Goal: Task Accomplishment & Management: Complete application form

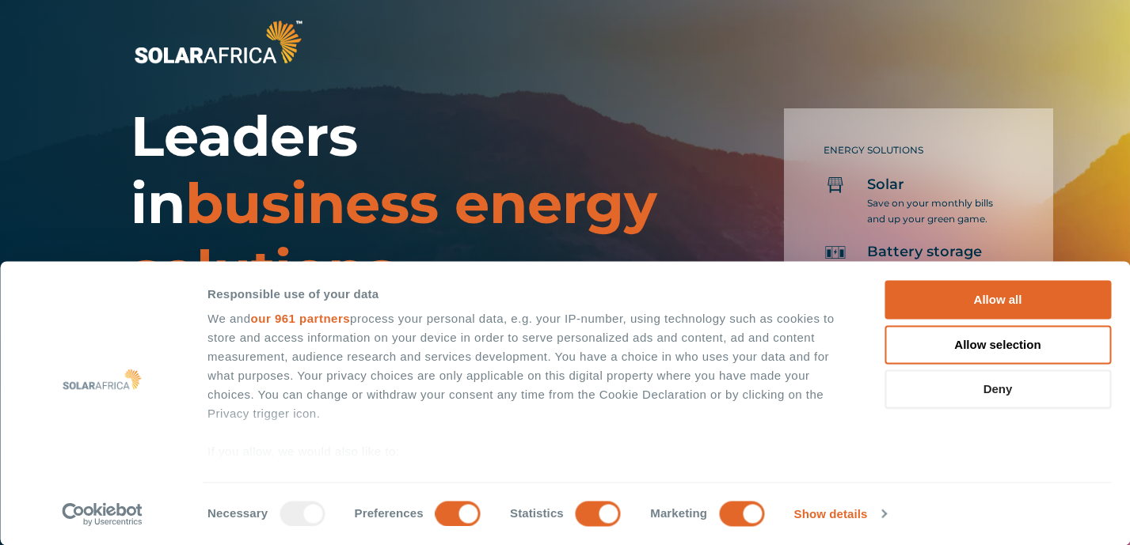
click at [1013, 380] on button "Deny" at bounding box center [997, 390] width 226 height 39
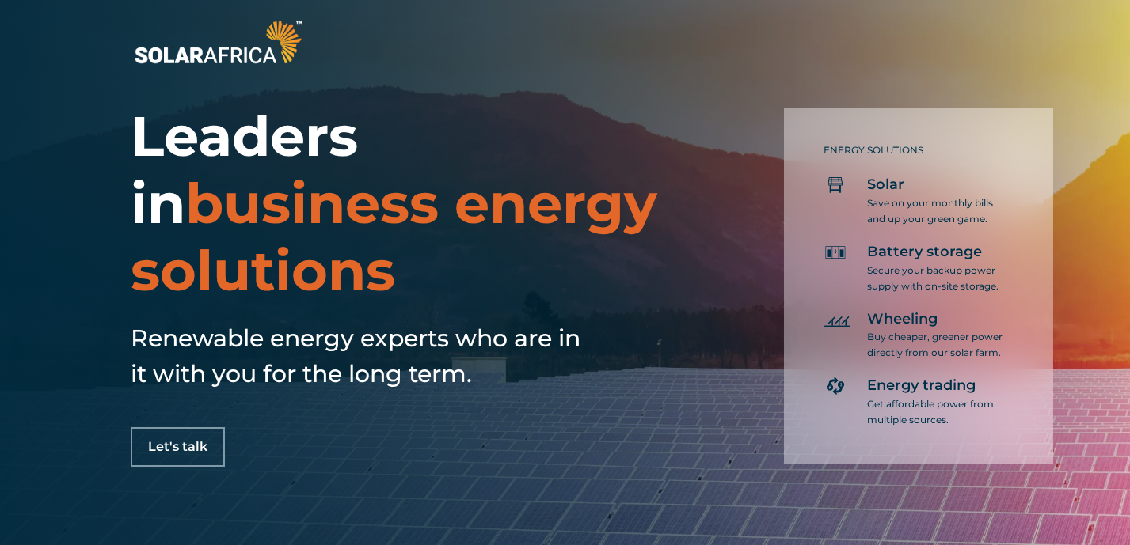
click at [177, 458] on link "Let's talk" at bounding box center [178, 448] width 94 height 40
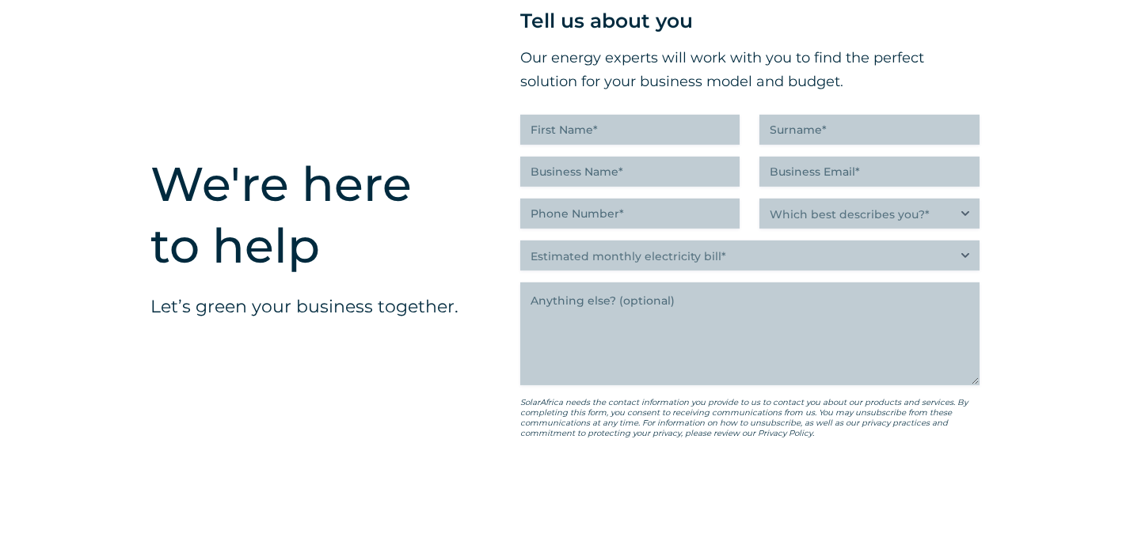
scroll to position [3899, 0]
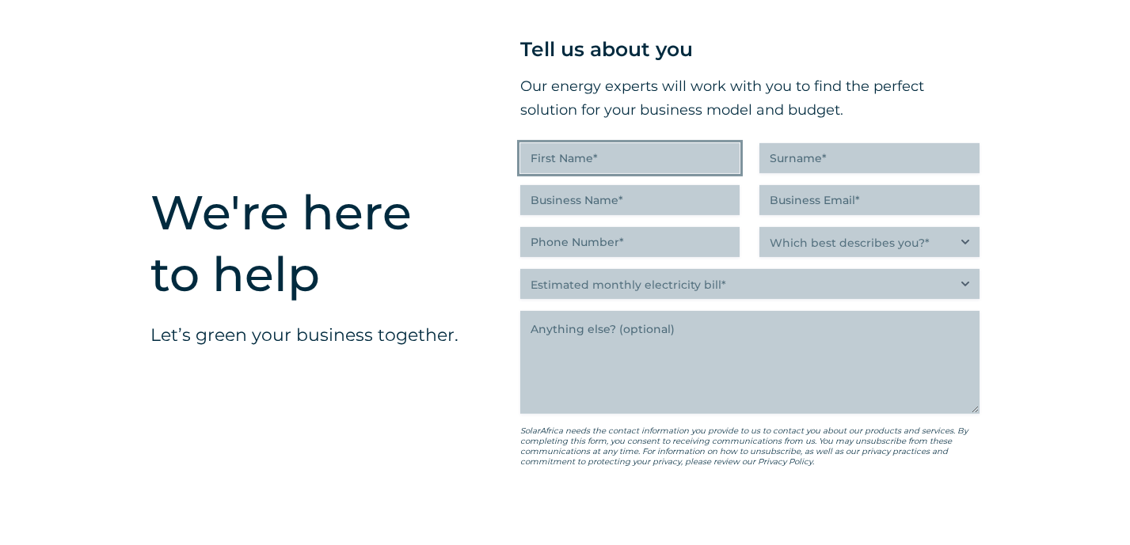
click at [594, 173] on input "First Name (Required)" at bounding box center [630, 158] width 220 height 30
type input "[PERSON_NAME]"
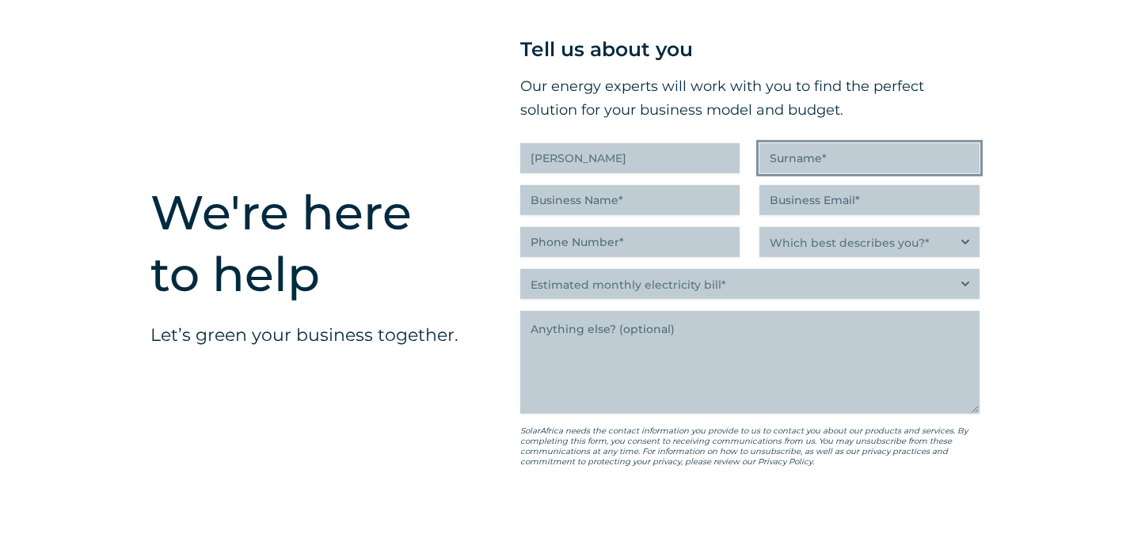
click at [803, 164] on input "Surname (Required)" at bounding box center [869, 158] width 220 height 30
type input "Kaschula"
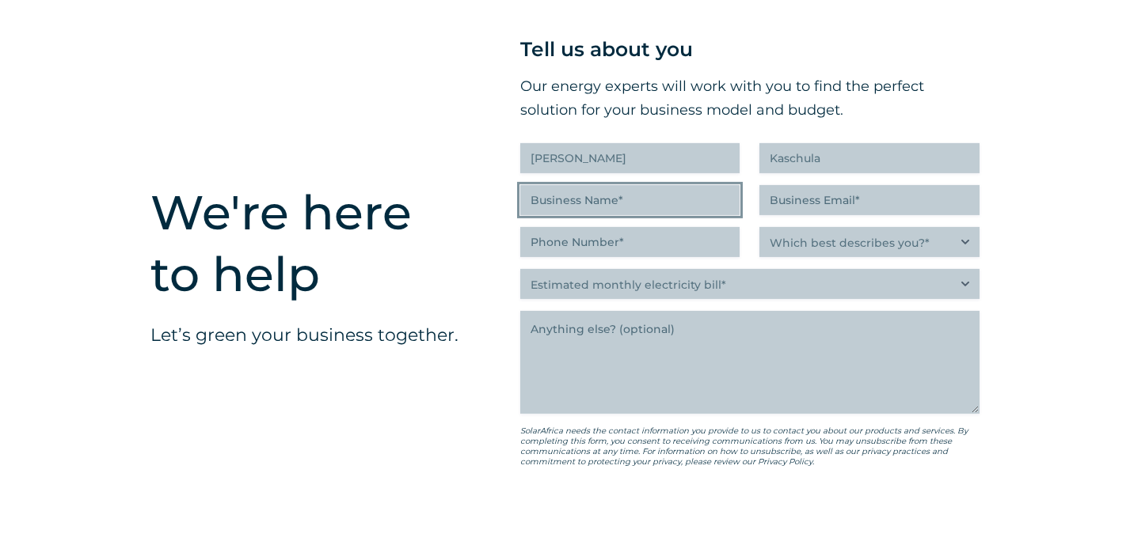
click at [722, 203] on input "Business Name (Required)" at bounding box center [630, 200] width 220 height 30
type input "f"
type input "Elshadhai Civils"
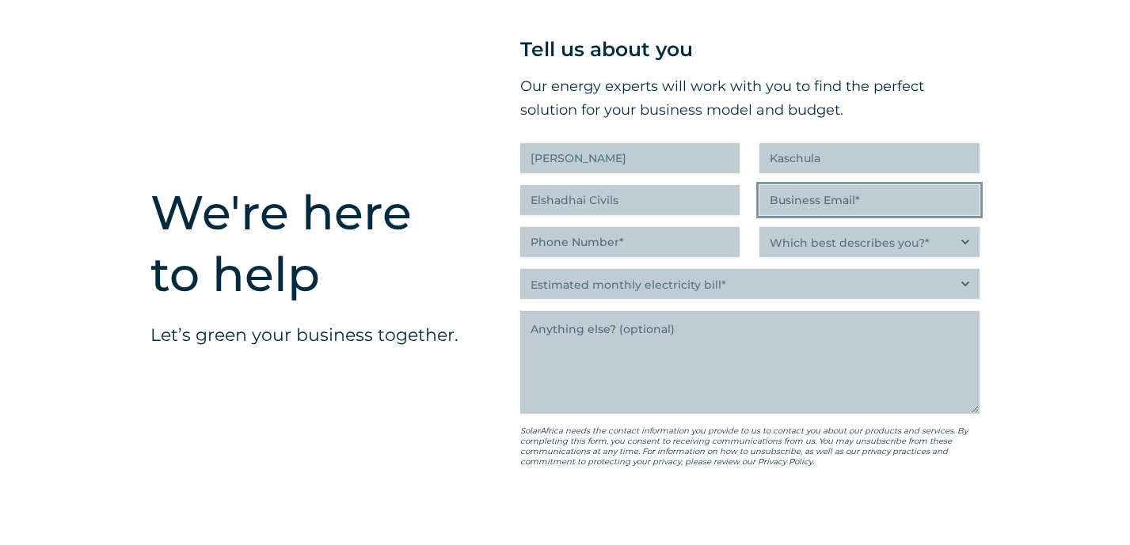
click at [813, 213] on input "Business Email (Required)" at bounding box center [869, 200] width 220 height 30
type input "[EMAIL_ADDRESS][DOMAIN_NAME]"
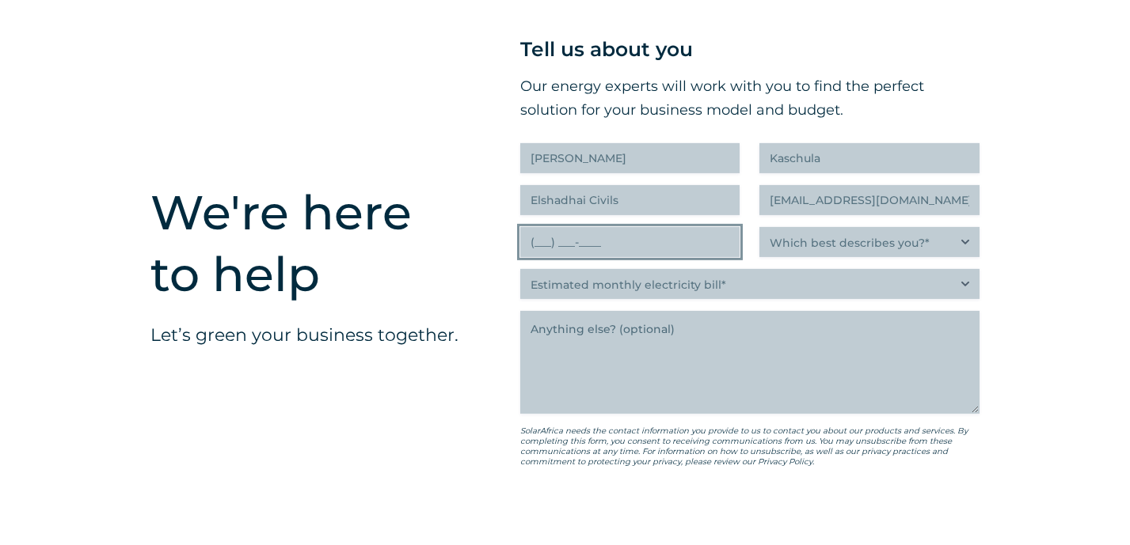
click at [664, 251] on input "(___) ___-____" at bounding box center [630, 242] width 220 height 30
type input "(074) 030-8421"
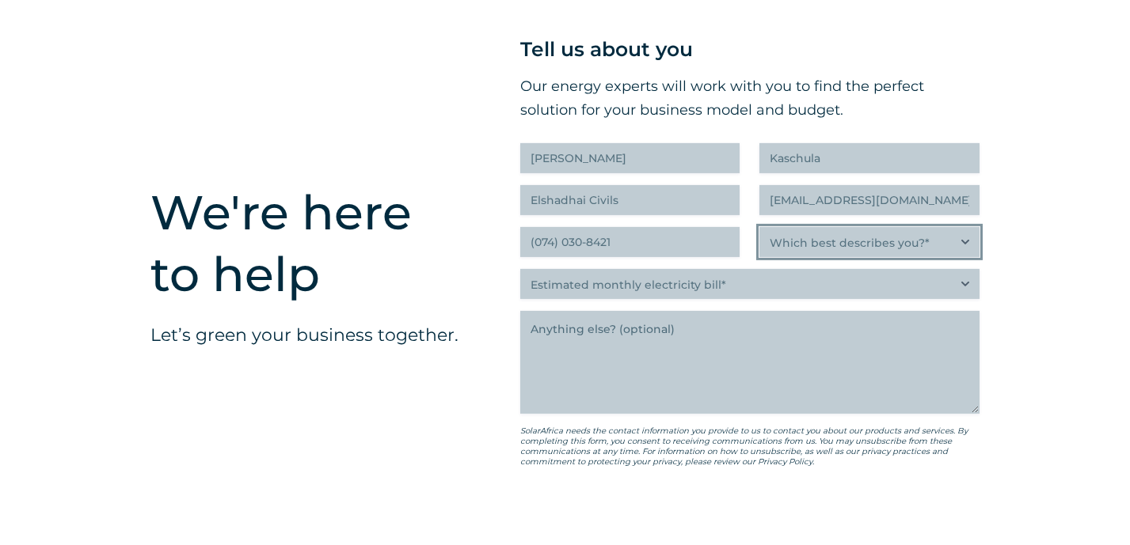
click at [810, 257] on select "Which best describes you?* Researching and identifying the best energy solution…" at bounding box center [869, 242] width 220 height 30
select select "Researching and identifying the best energy solutions on behalf of the business…"
click at [759, 238] on select "Which best describes you?* Researching and identifying the best energy solution…" at bounding box center [869, 242] width 220 height 30
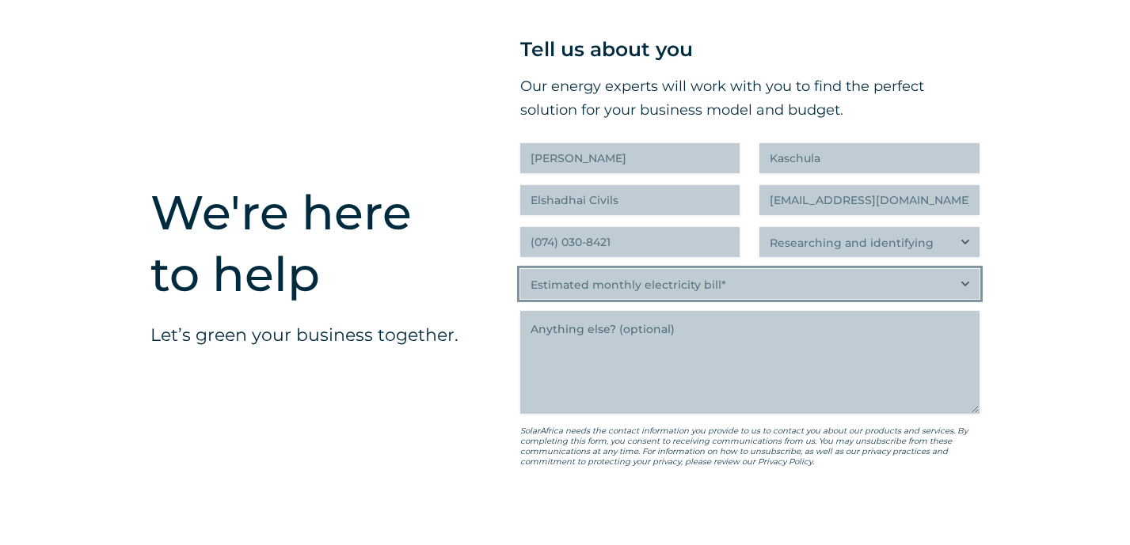
click at [580, 294] on select "Estimated monthly electricity bill* Less than R500K More than R500K" at bounding box center [749, 284] width 459 height 30
select select "Less than R500K"
click at [520, 279] on select "Estimated monthly electricity bill* Less than R500K More than R500K" at bounding box center [749, 284] width 459 height 30
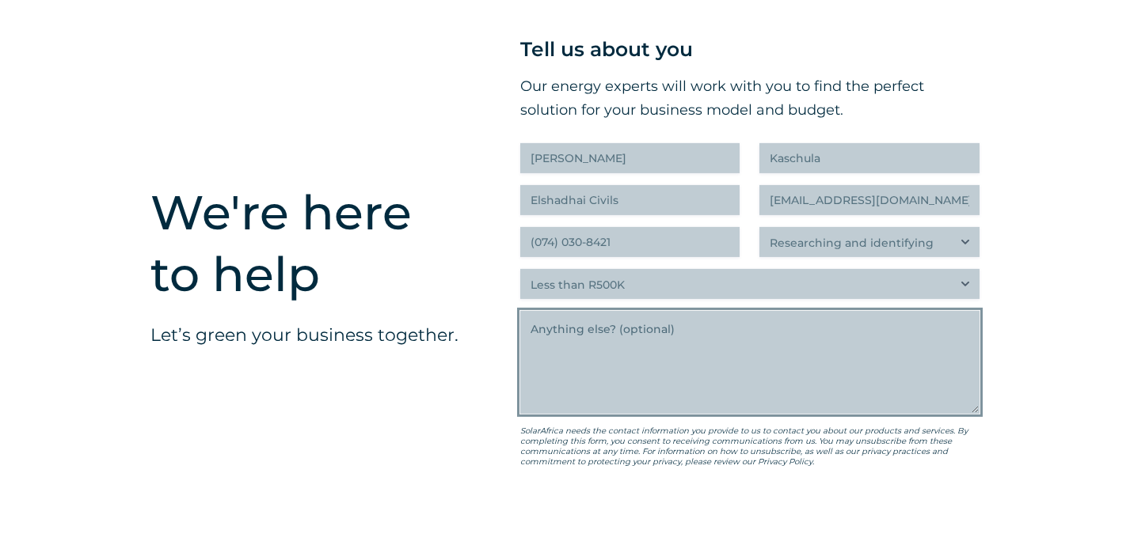
click at [558, 348] on textarea "Anything else" at bounding box center [749, 362] width 459 height 103
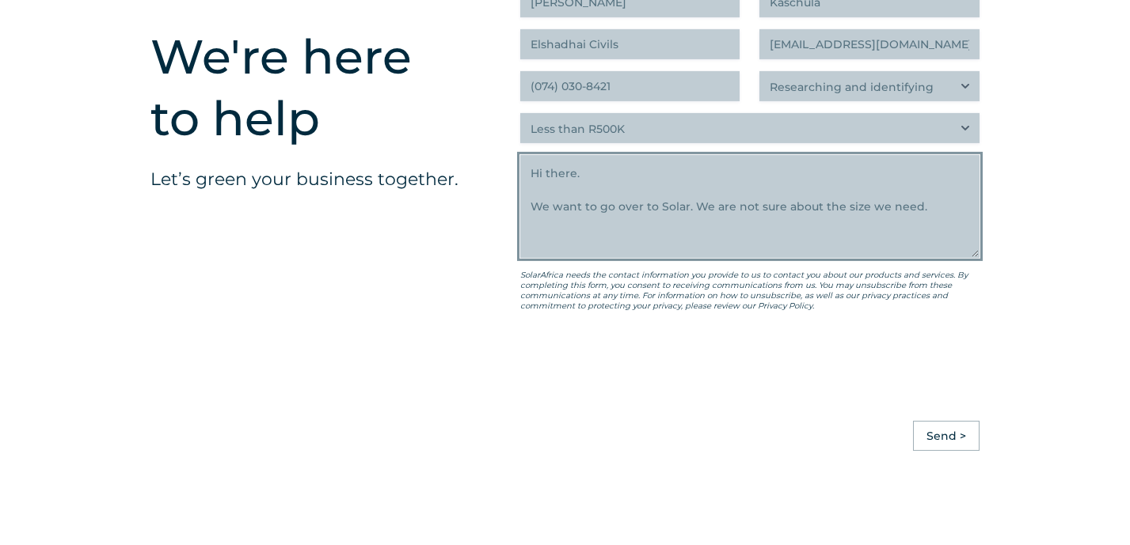
scroll to position [4057, 0]
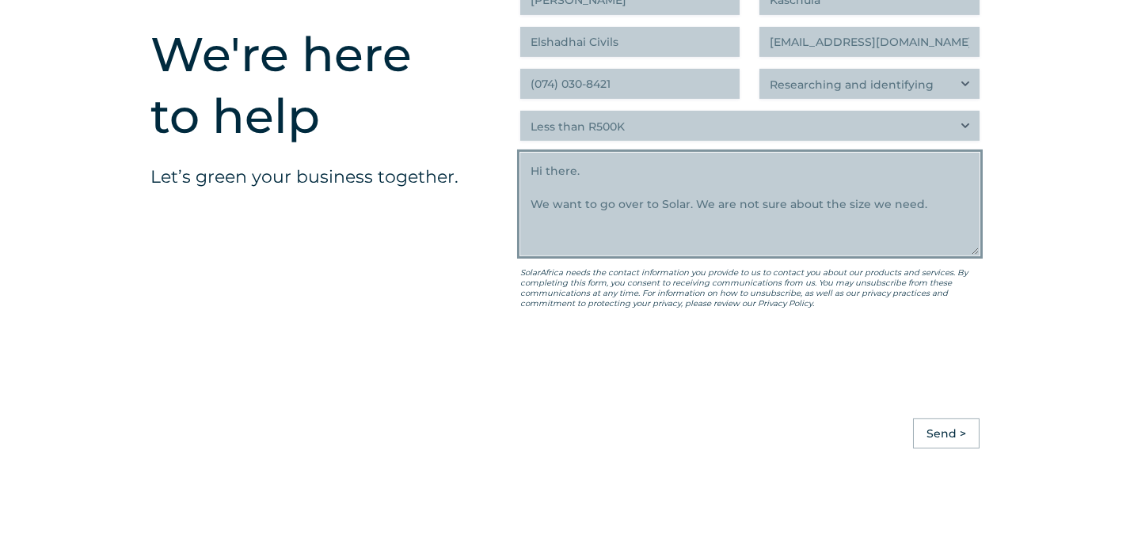
type textarea "Hi there. We want to go over to Solar. We are not sure about the size we need."
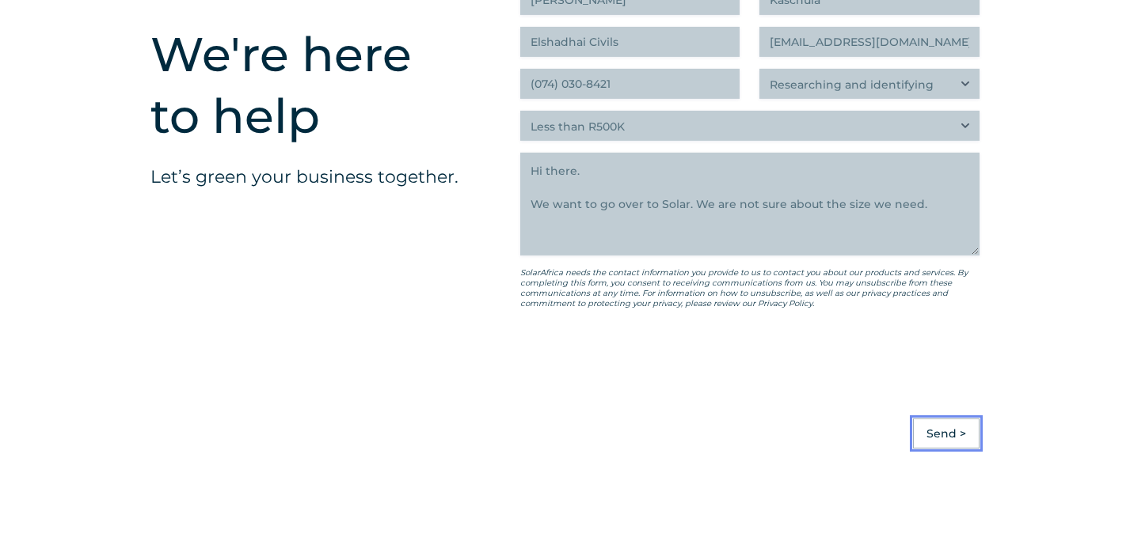
click at [936, 444] on input "Send >" at bounding box center [946, 434] width 67 height 30
